Goal: Navigation & Orientation: Find specific page/section

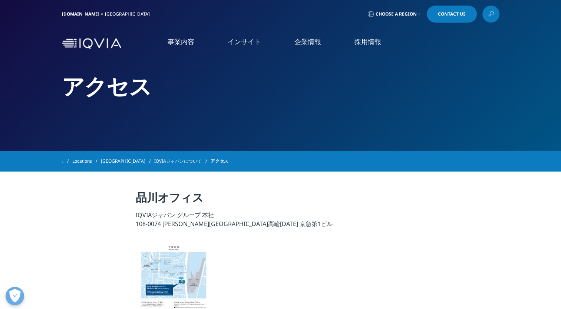
click at [28, 155] on link "お知らせ" at bounding box center [102, 152] width 183 height 9
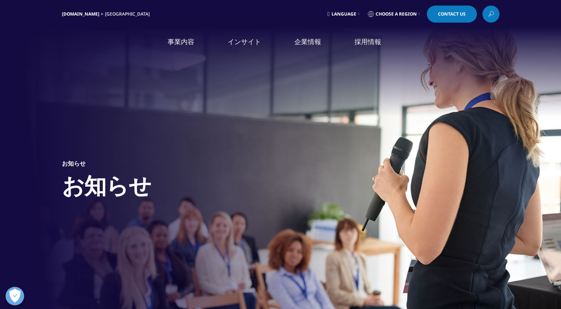
click at [16, 96] on link "概要" at bounding box center [102, 93] width 183 height 9
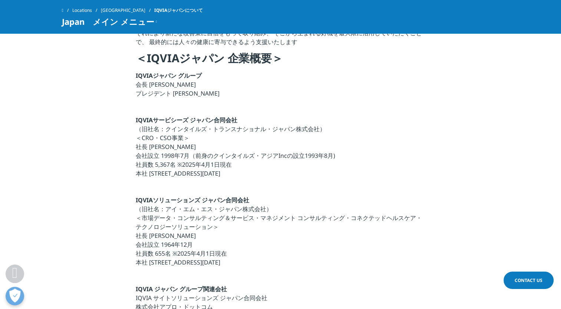
scroll to position [185, 0]
